Goal: Check status: Check status

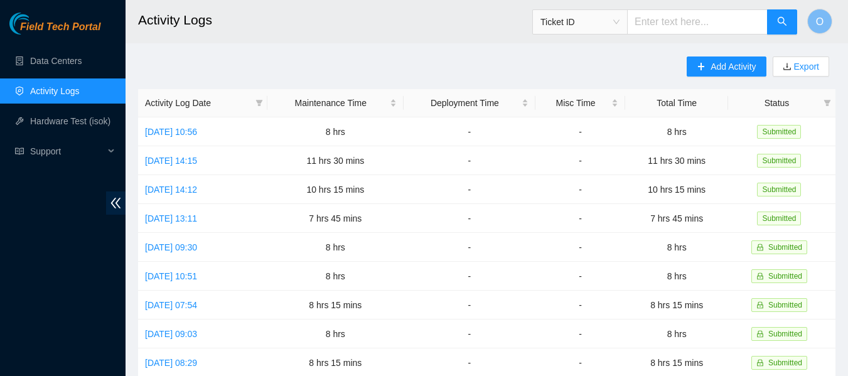
click at [672, 24] on input "text" at bounding box center [697, 21] width 141 height 25
paste input "B-V-5RXBRG7"
type input "B-V-5RXBRG7"
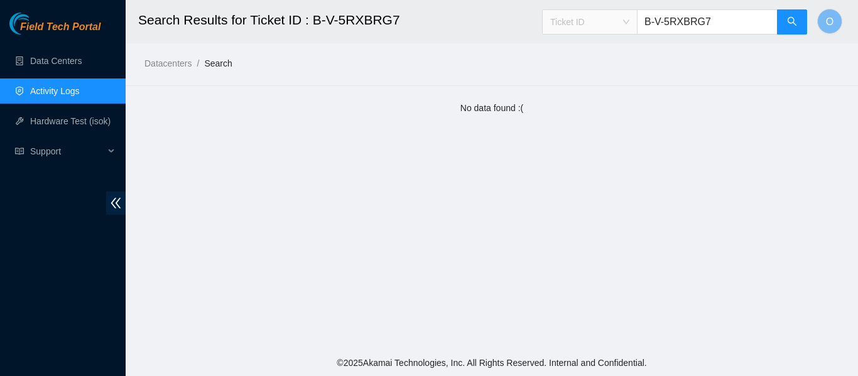
click at [629, 21] on span "Ticket ID" at bounding box center [589, 22] width 79 height 19
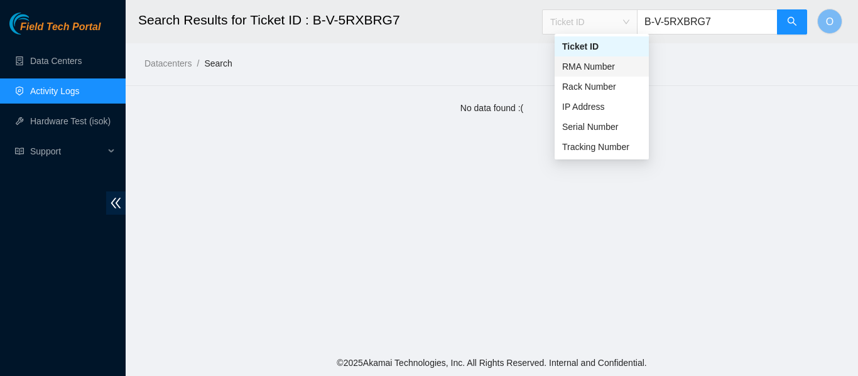
click at [591, 63] on div "RMA Number" at bounding box center [601, 67] width 79 height 14
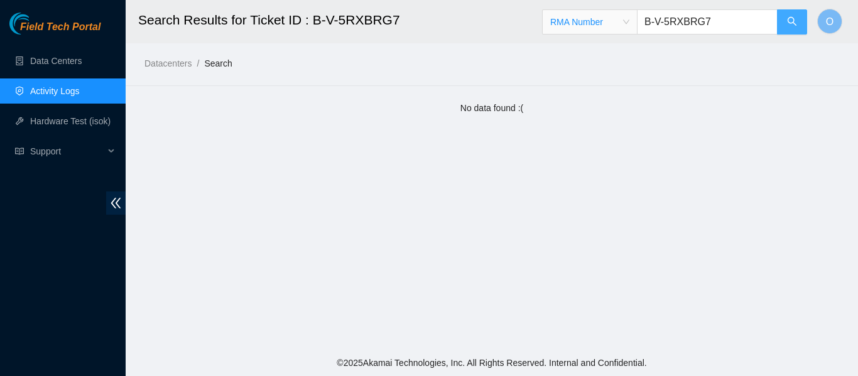
click at [791, 22] on icon "search" at bounding box center [792, 21] width 10 height 10
drag, startPoint x: 718, startPoint y: 19, endPoint x: 655, endPoint y: 21, distance: 63.4
click at [655, 21] on input "B-V-5RXBRG7" at bounding box center [707, 21] width 141 height 25
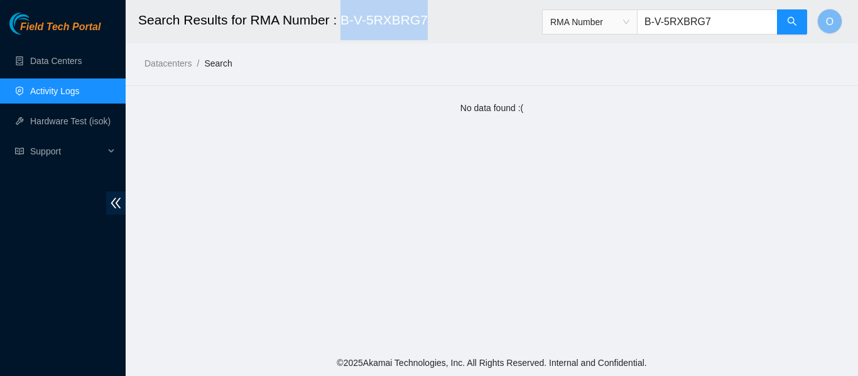
drag, startPoint x: 343, startPoint y: 21, endPoint x: 423, endPoint y: 26, distance: 80.5
click at [423, 26] on h2 "Search Results for RMA Number : B-V-5RXBRG7" at bounding box center [429, 20] width 583 height 40
click at [403, 111] on div "No data found :(" at bounding box center [491, 108] width 707 height 14
click at [647, 35] on div "RMA Number B-V-5RXBRG7" at bounding box center [675, 22] width 266 height 40
click at [629, 22] on span "RMA Number" at bounding box center [589, 22] width 79 height 19
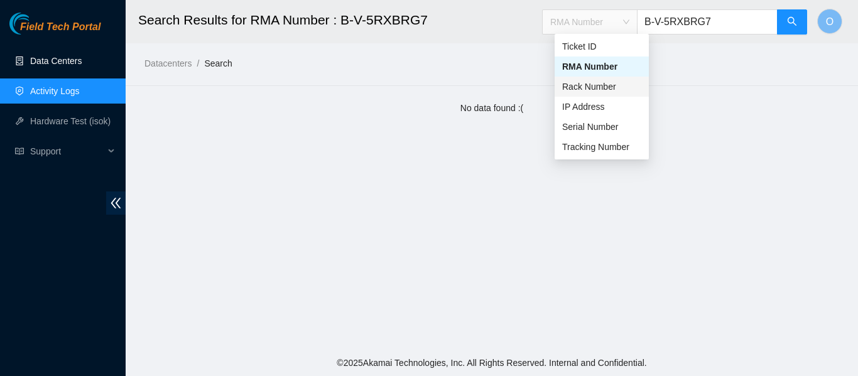
click at [46, 60] on link "Data Centers" at bounding box center [55, 61] width 51 height 10
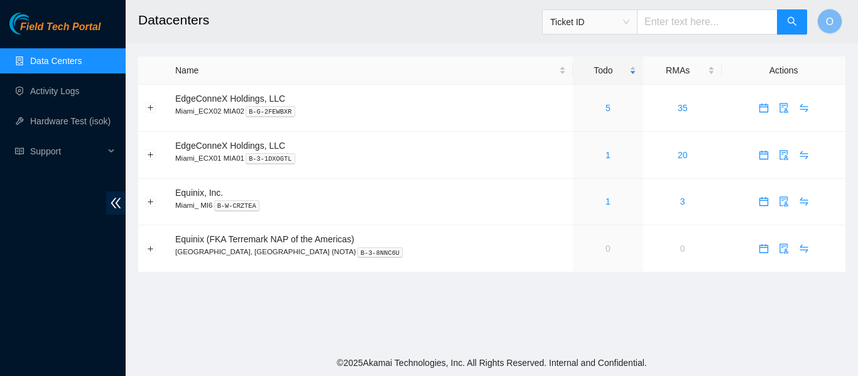
click at [704, 19] on input "text" at bounding box center [707, 21] width 141 height 25
click at [629, 23] on span "Ticket ID" at bounding box center [589, 22] width 79 height 19
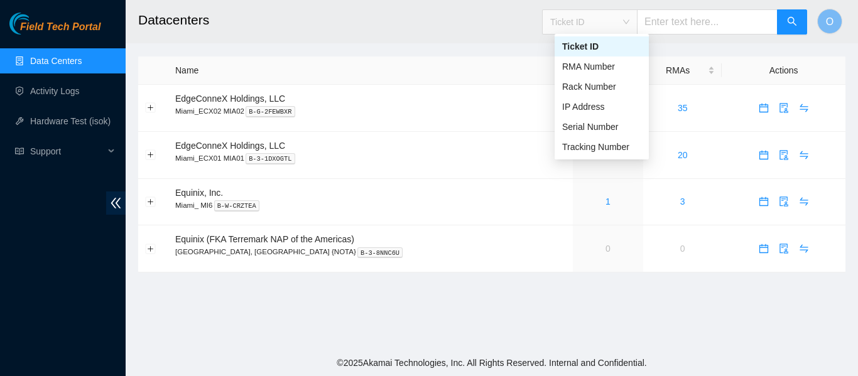
click at [586, 41] on div "Ticket ID" at bounding box center [601, 47] width 79 height 14
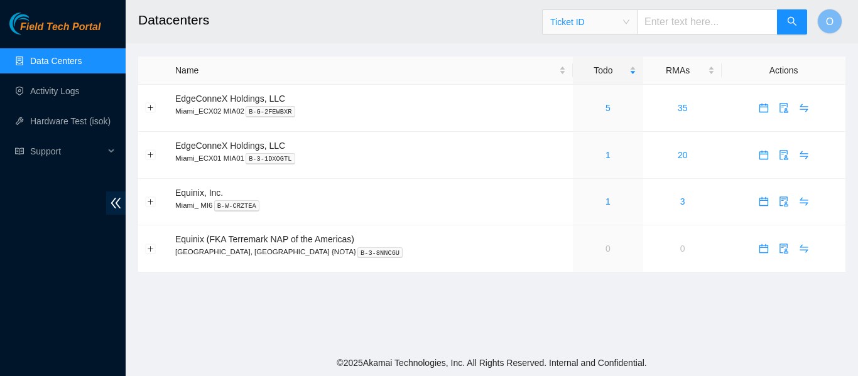
click at [689, 16] on input "text" at bounding box center [707, 21] width 141 height 25
click at [674, 18] on input "text" at bounding box center [707, 21] width 141 height 25
click at [605, 109] on link "5" at bounding box center [607, 108] width 5 height 10
